Goal: Find specific page/section: Find specific page/section

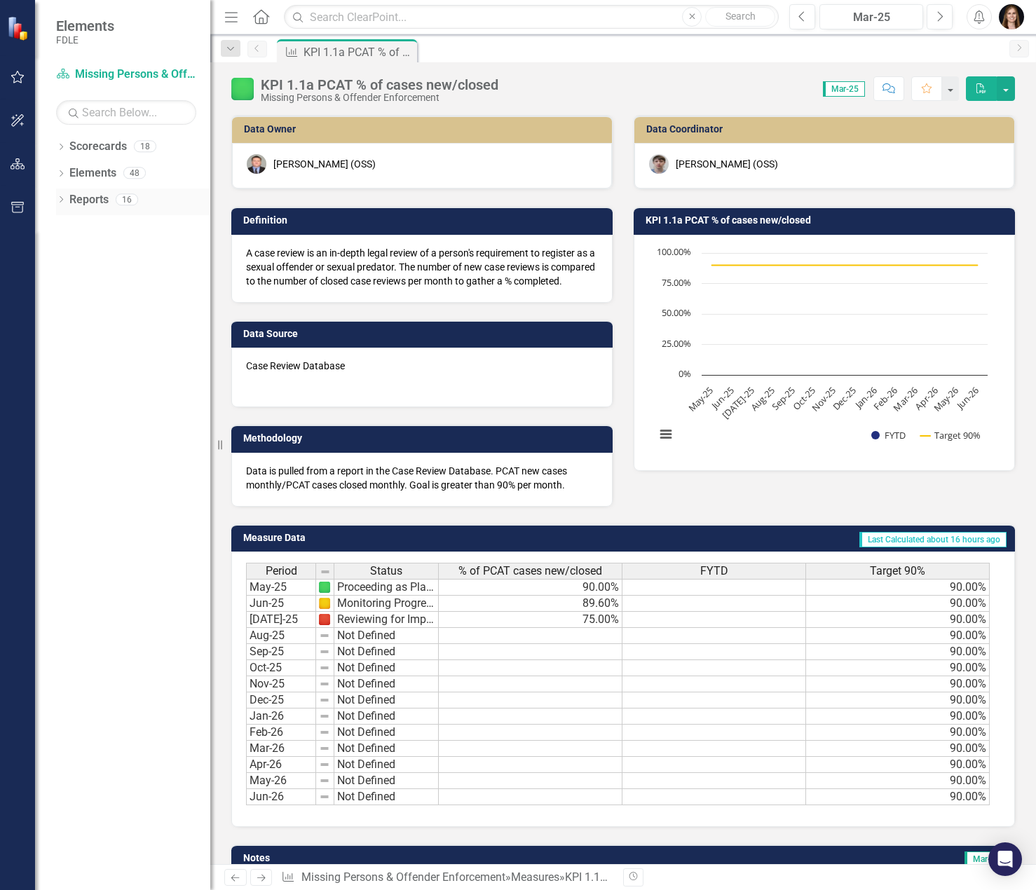
click at [64, 202] on icon "Dropdown" at bounding box center [61, 201] width 10 height 8
click at [64, 179] on div "Dropdown" at bounding box center [61, 175] width 10 height 12
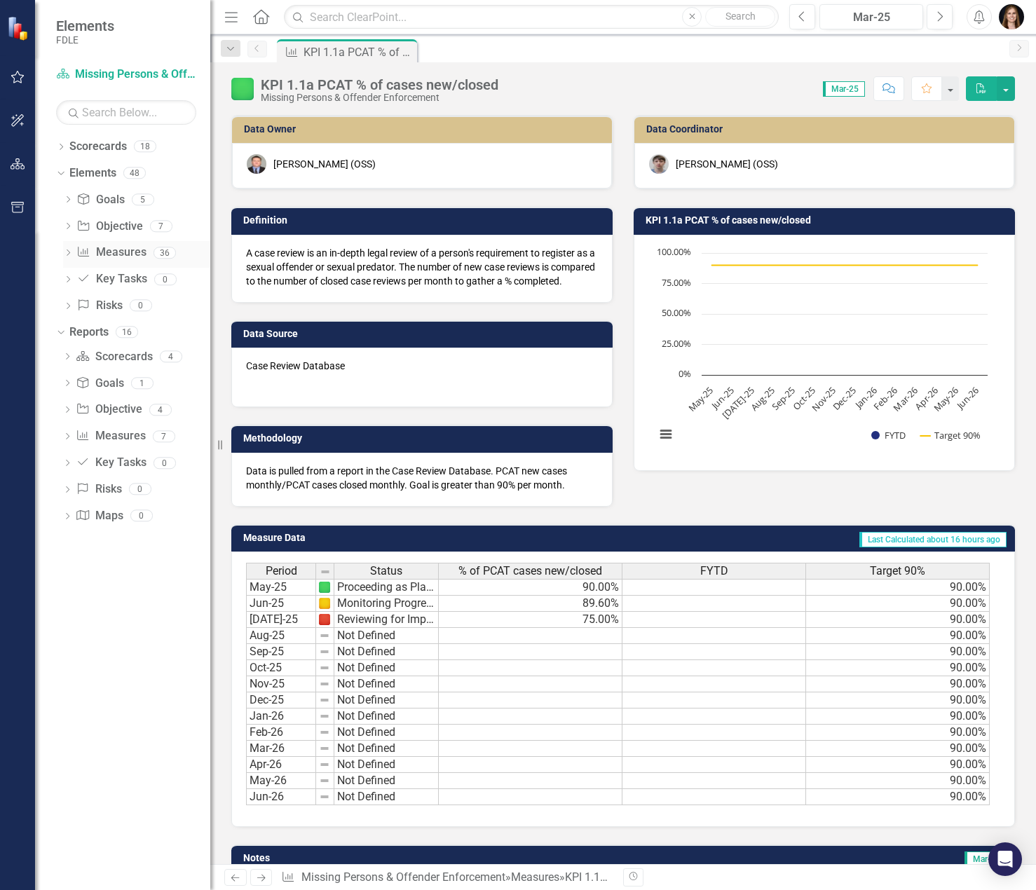
click at [111, 259] on link "Measure Measures" at bounding box center [110, 253] width 69 height 16
click at [65, 252] on icon "Dropdown" at bounding box center [68, 254] width 10 height 8
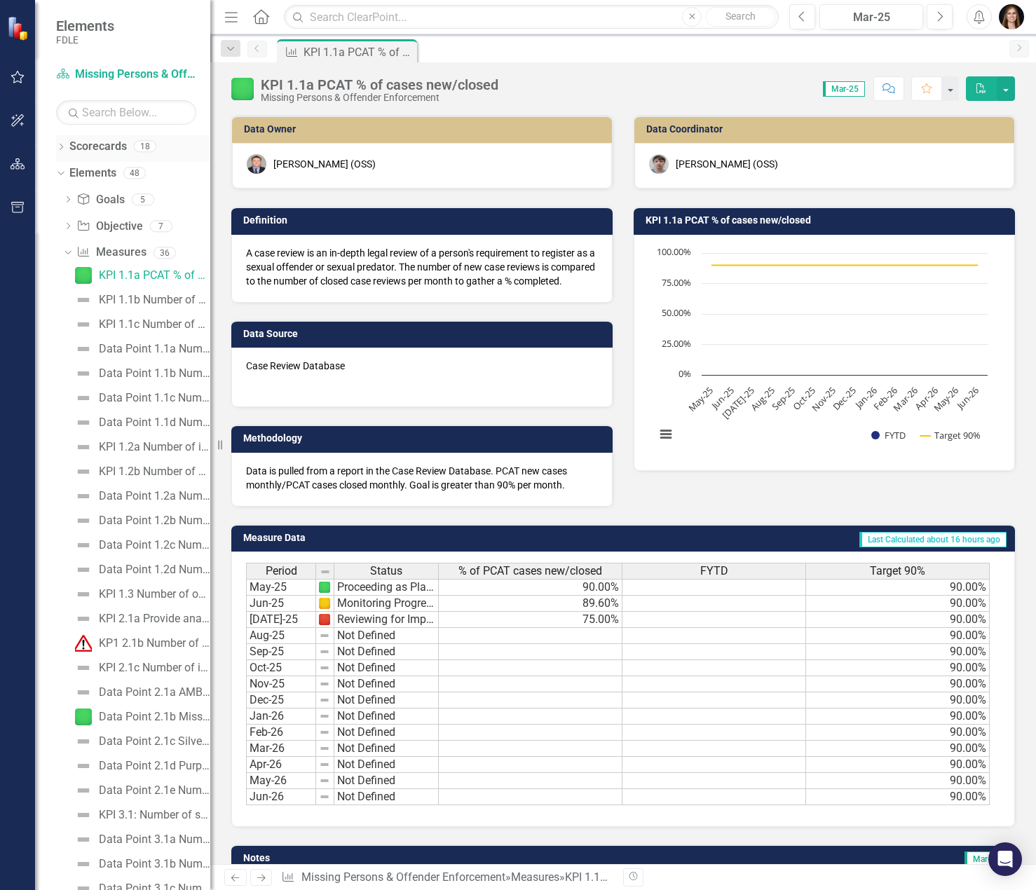
click at [59, 149] on icon "Dropdown" at bounding box center [61, 148] width 10 height 8
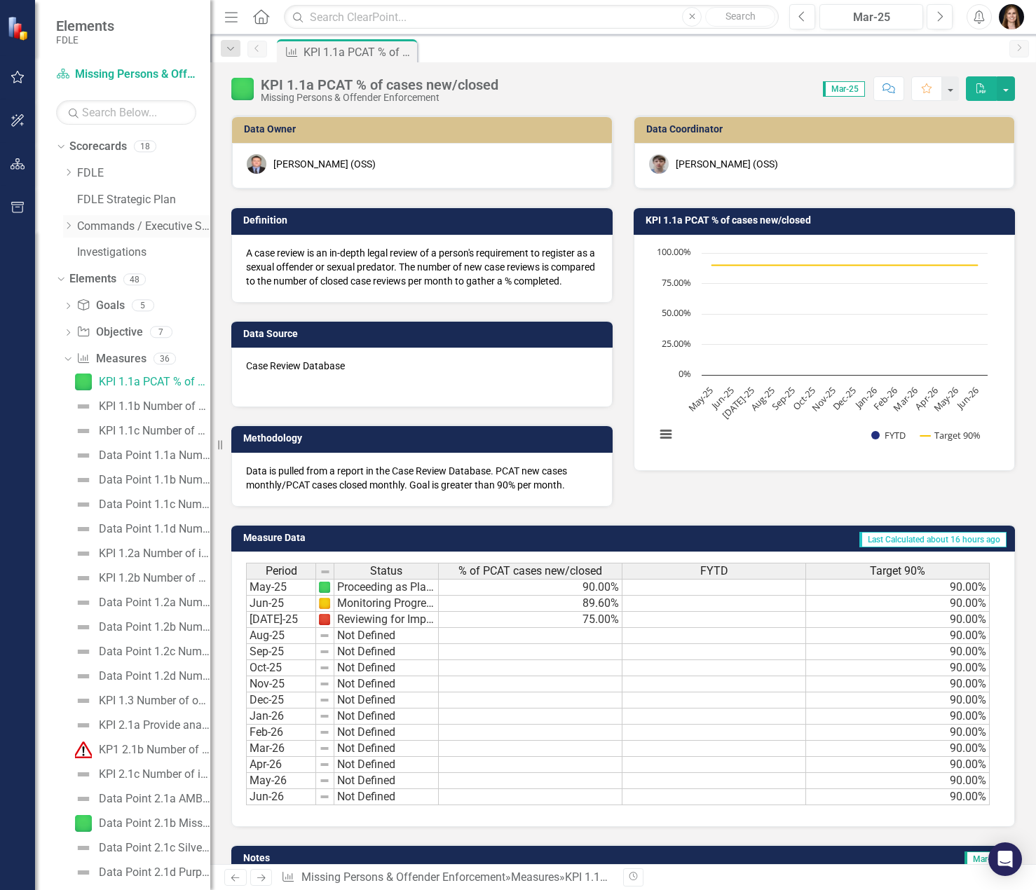
click at [71, 226] on icon at bounding box center [69, 225] width 4 height 7
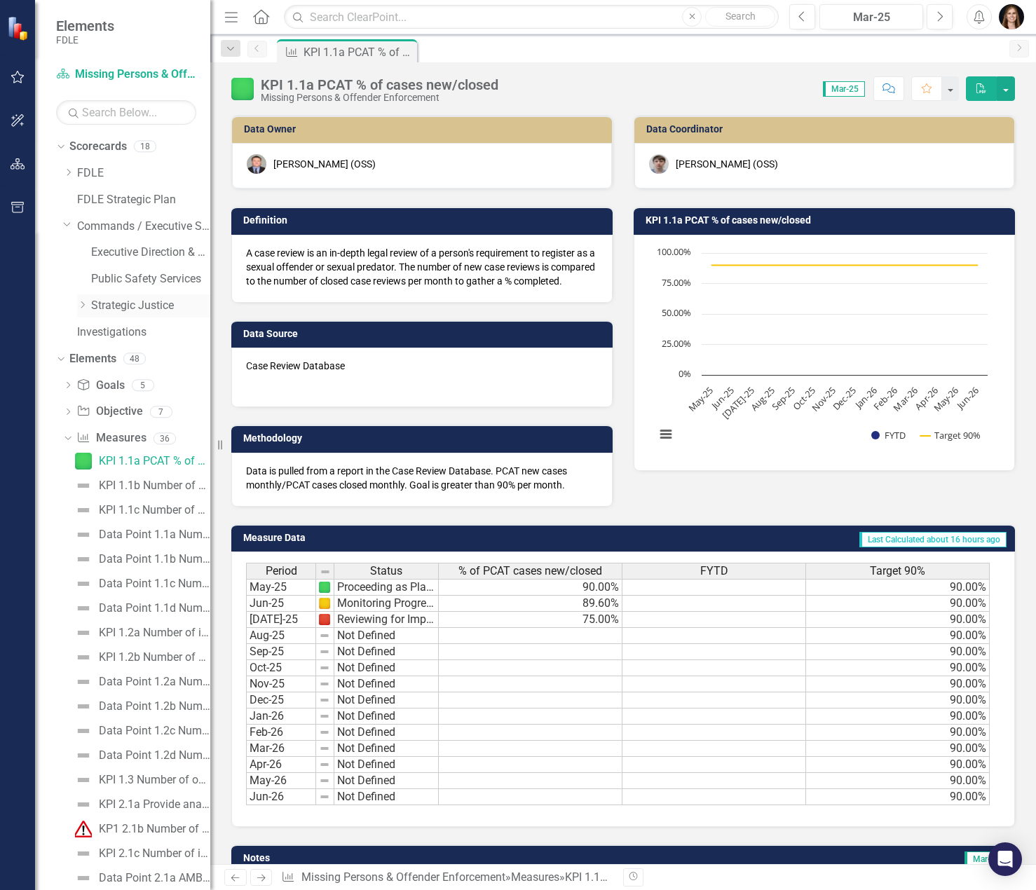
click at [81, 306] on icon "Dropdown" at bounding box center [82, 305] width 11 height 8
click at [97, 339] on div "Dropdown Missing Persons & Offender Enforcement" at bounding box center [150, 332] width 119 height 23
click at [99, 334] on icon "Dropdown" at bounding box center [96, 331] width 11 height 8
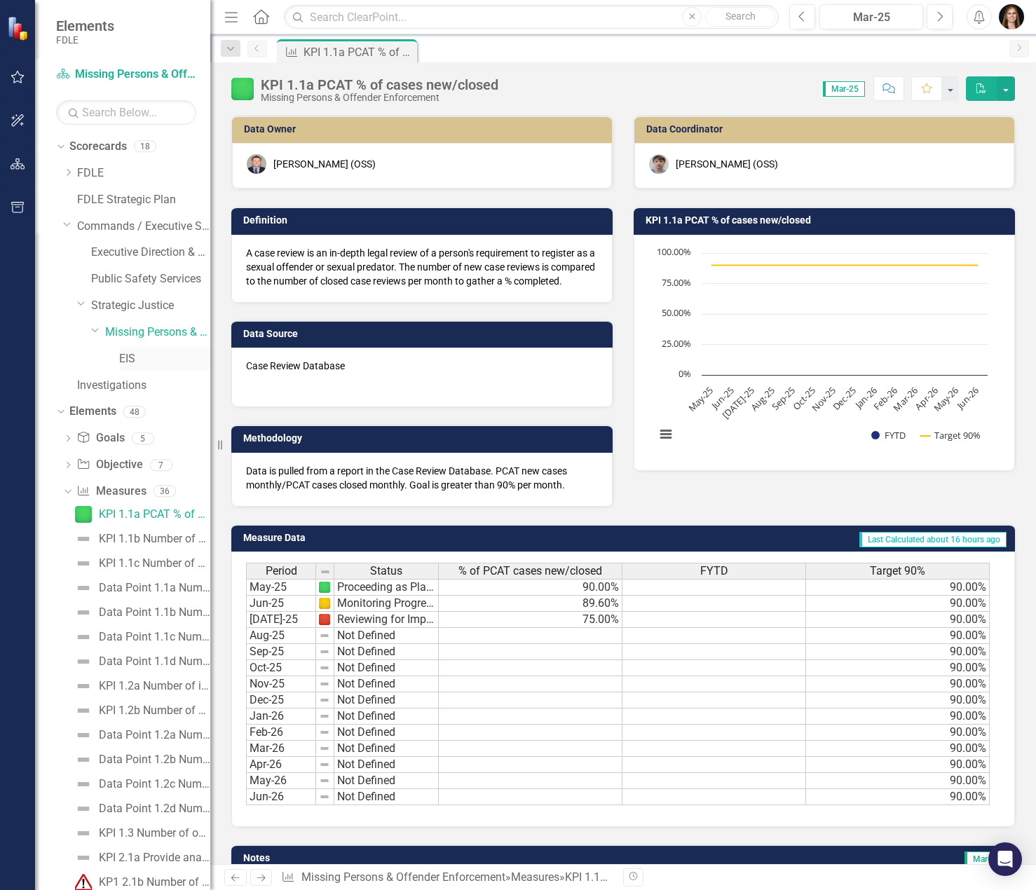
click at [121, 355] on link "EIS" at bounding box center [164, 359] width 91 height 16
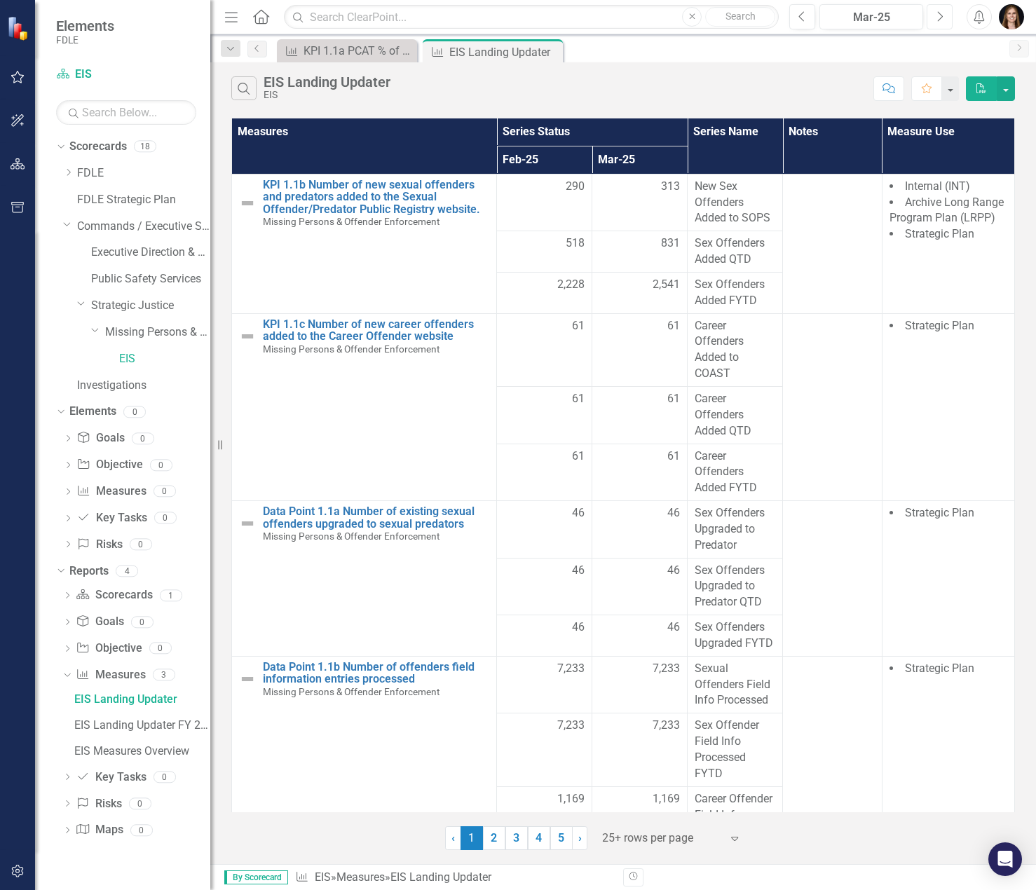
click at [941, 20] on icon "Next" at bounding box center [940, 17] width 8 height 13
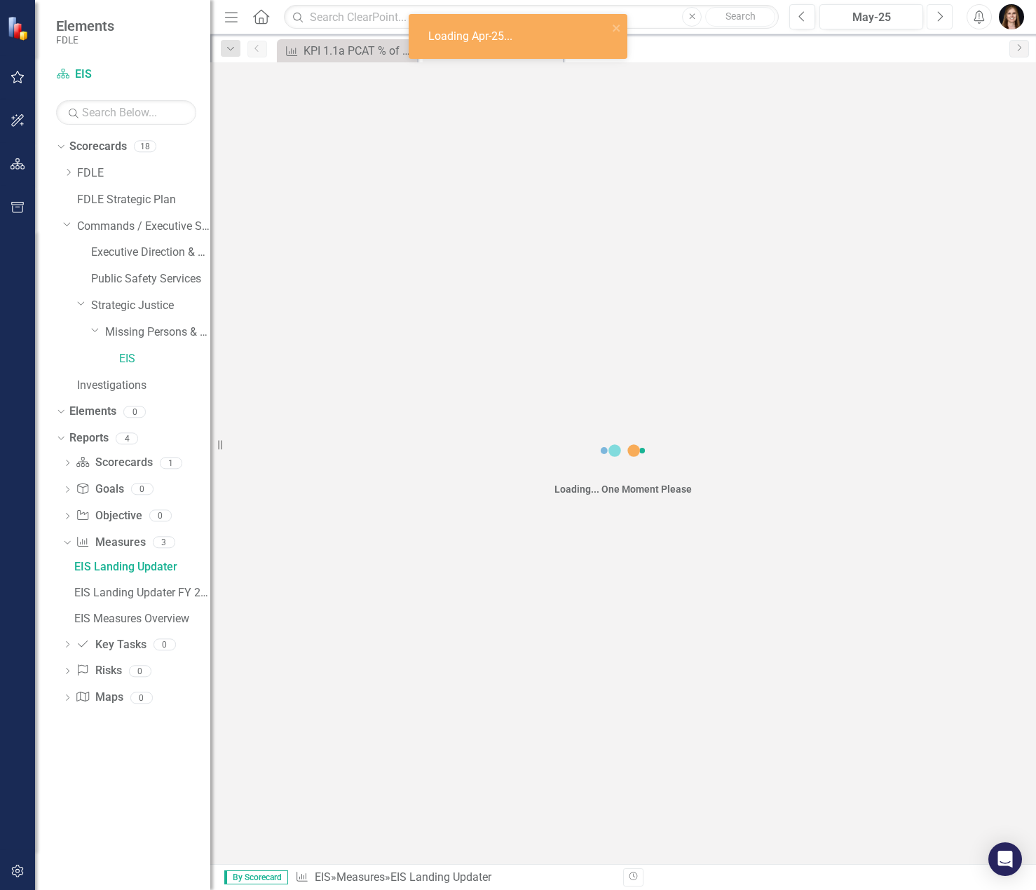
click at [938, 21] on icon "button" at bounding box center [941, 16] width 6 height 10
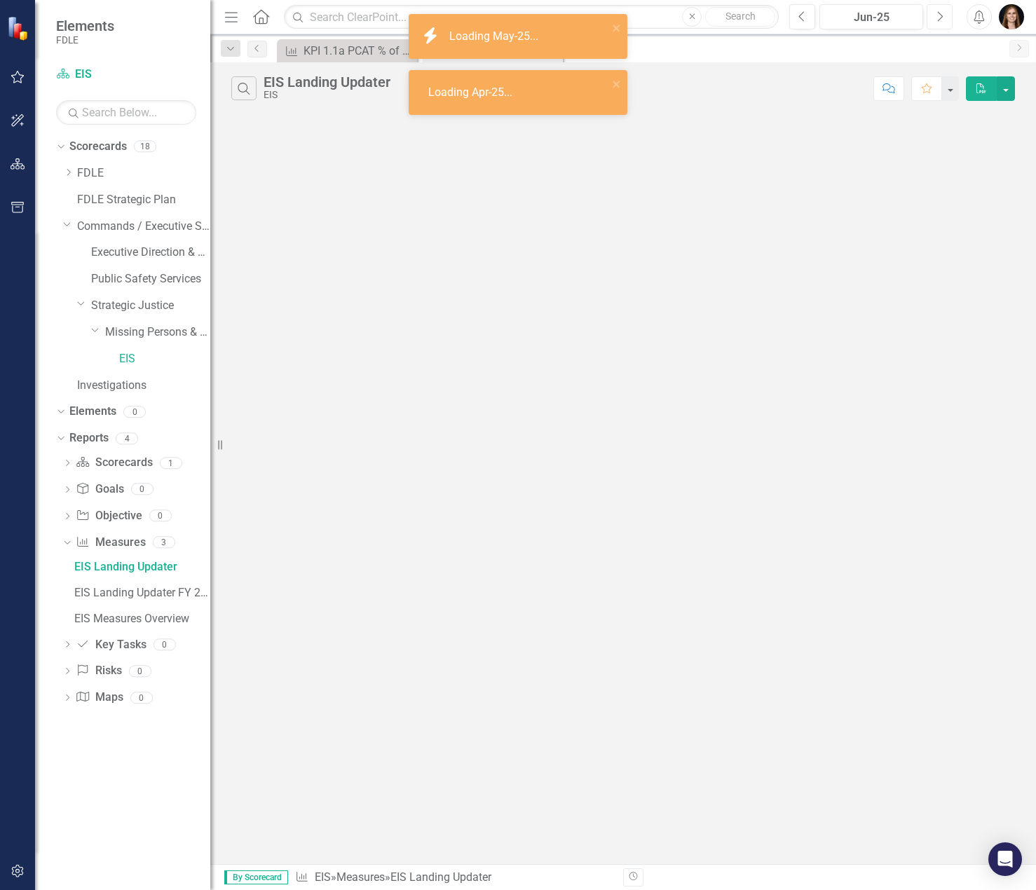
click at [938, 21] on icon "button" at bounding box center [941, 16] width 6 height 10
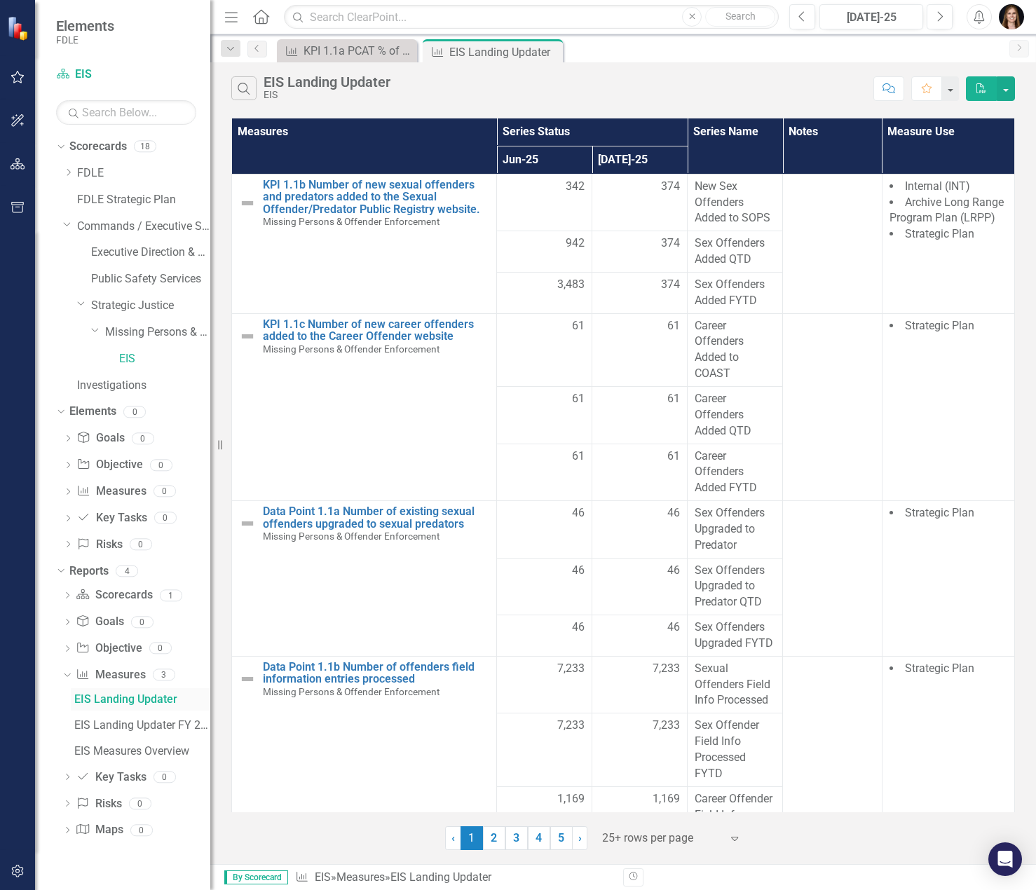
click at [126, 700] on div "EIS Landing Updater" at bounding box center [142, 699] width 136 height 13
click at [124, 724] on div "EIS Landing Updater FY 25/26" at bounding box center [142, 725] width 136 height 13
